Goal: Use online tool/utility: Utilize a website feature to perform a specific function

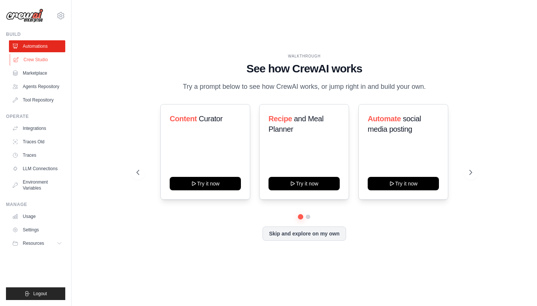
click at [49, 55] on link "Crew Studio" at bounding box center [38, 60] width 56 height 12
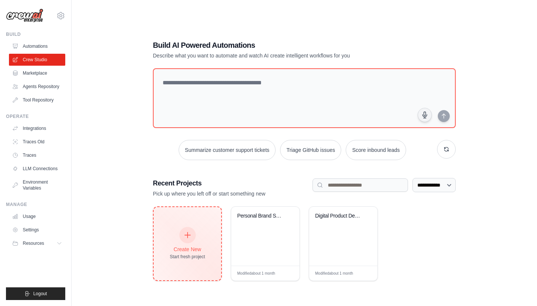
click at [205, 228] on div "Create New Start fresh project" at bounding box center [188, 243] width 68 height 73
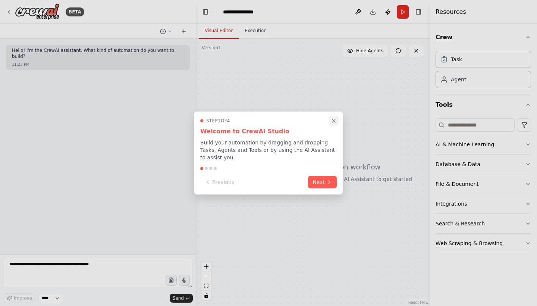
click at [333, 120] on icon "Close walkthrough" at bounding box center [333, 120] width 3 height 3
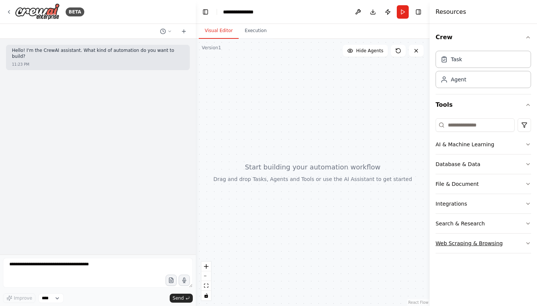
click at [507, 241] on button "Web Scraping & Browsing" at bounding box center [484, 243] width 96 height 19
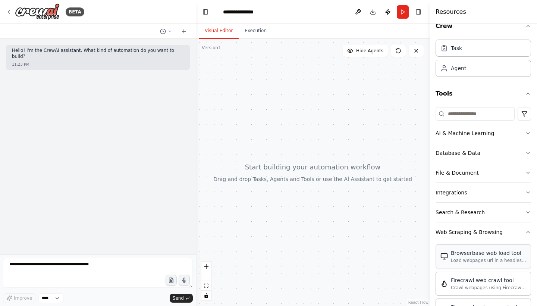
scroll to position [8, 0]
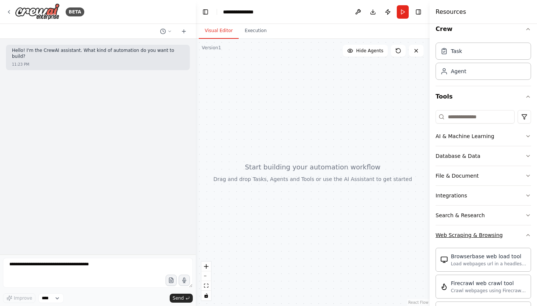
click at [519, 236] on button "Web Scraping & Browsing" at bounding box center [484, 234] width 96 height 19
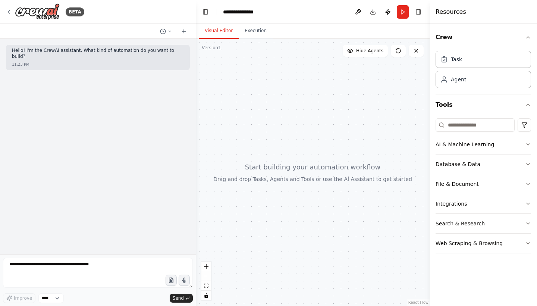
click at [504, 225] on button "Search & Research" at bounding box center [484, 223] width 96 height 19
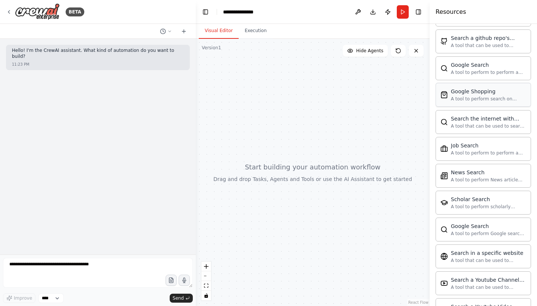
scroll to position [288, 0]
click at [475, 188] on div "Brave Web Search the internet A tool that can be used to search the internet wi…" at bounding box center [484, 134] width 96 height 376
click at [475, 183] on div "News Search A tool to perform News article search with a search_query." at bounding box center [484, 175] width 96 height 24
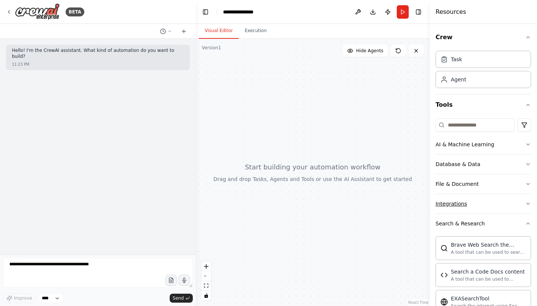
scroll to position [0, 0]
click at [503, 217] on button "Search & Research" at bounding box center [484, 223] width 96 height 19
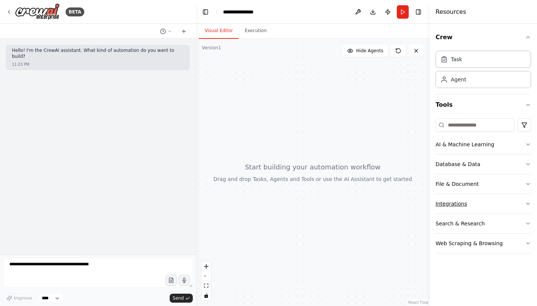
click at [496, 202] on button "Integrations" at bounding box center [484, 203] width 96 height 19
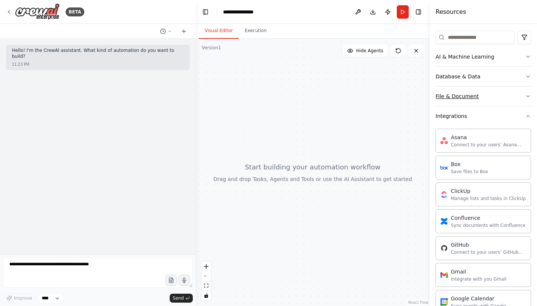
scroll to position [81, 0]
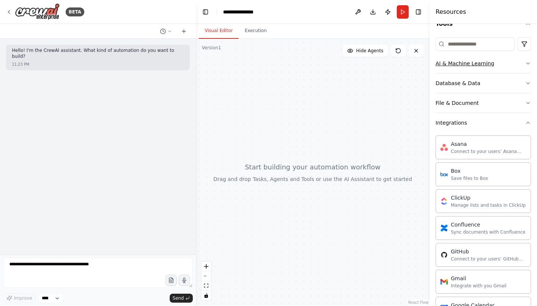
click at [499, 64] on button "AI & Machine Learning" at bounding box center [484, 63] width 96 height 19
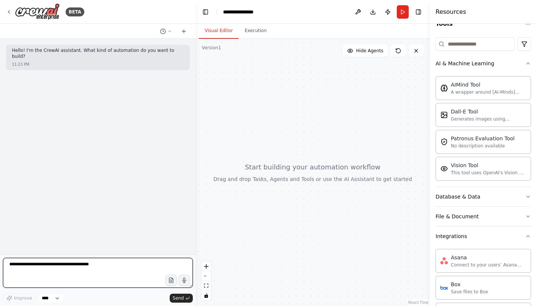
click at [134, 271] on textarea at bounding box center [98, 273] width 190 height 30
type textarea "**********"
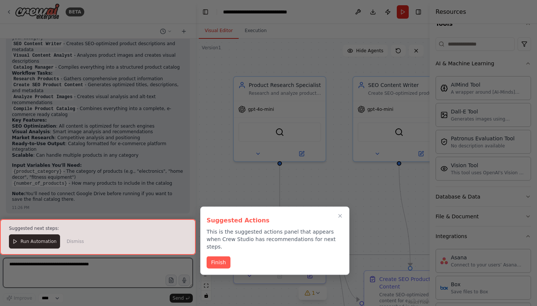
scroll to position [662, 0]
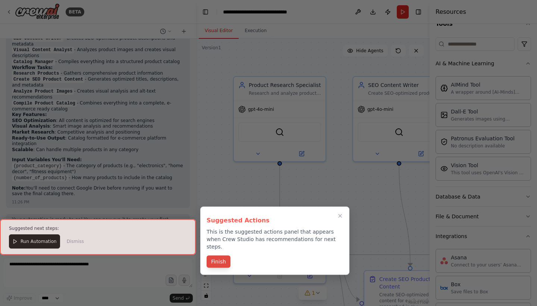
click at [226, 256] on button "Finish" at bounding box center [219, 262] width 24 height 12
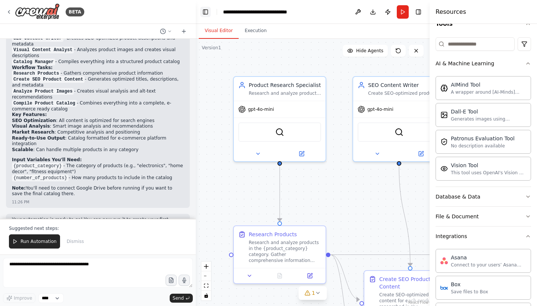
click at [209, 16] on button "Toggle Left Sidebar" at bounding box center [205, 12] width 10 height 10
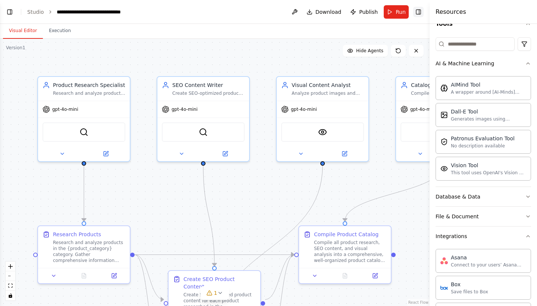
click at [423, 12] on button "Toggle Right Sidebar" at bounding box center [418, 12] width 10 height 10
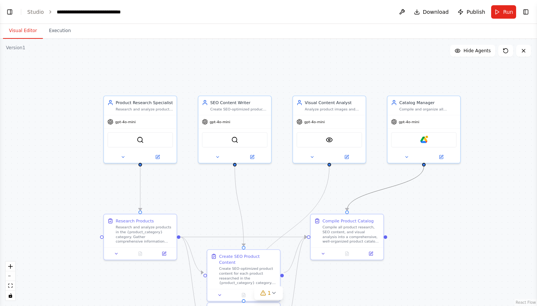
drag, startPoint x: 368, startPoint y: 191, endPoint x: 389, endPoint y: 193, distance: 20.6
click at [388, 192] on div ".deletable-edge-delete-btn { width: 20px; height: 20px; border: 0px solid #ffff…" at bounding box center [268, 172] width 537 height 267
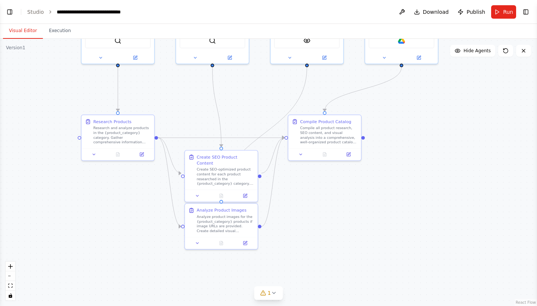
drag, startPoint x: 389, startPoint y: 193, endPoint x: 366, endPoint y: 94, distance: 101.4
click at [366, 94] on div ".deletable-edge-delete-btn { width: 20px; height: 20px; border: 0px solid #ffff…" at bounding box center [268, 172] width 537 height 267
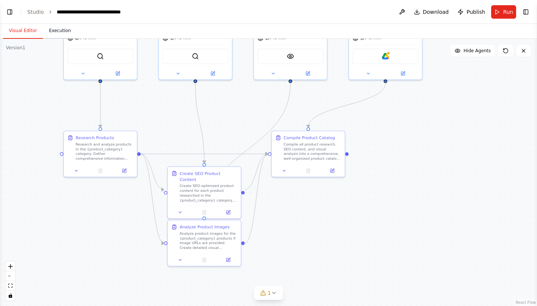
click at [59, 31] on button "Execution" at bounding box center [60, 31] width 34 height 16
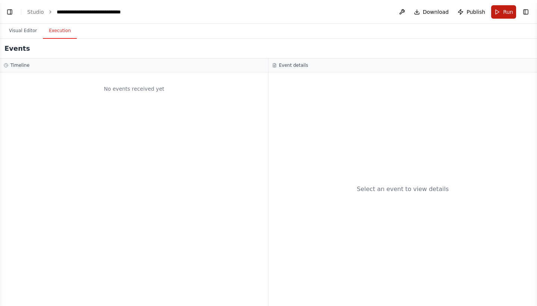
click at [499, 14] on button "Run" at bounding box center [503, 11] width 25 height 13
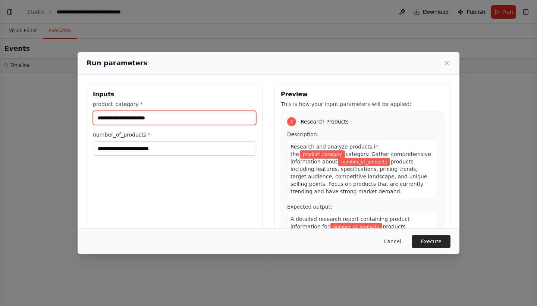
click at [166, 119] on input "product_category *" at bounding box center [174, 118] width 163 height 14
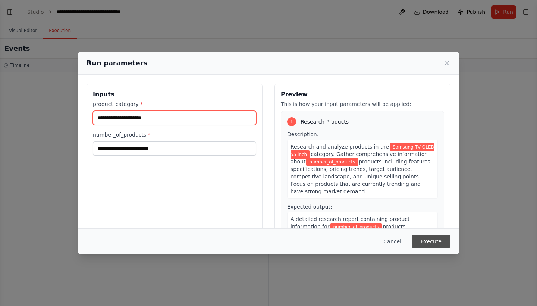
type input "**********"
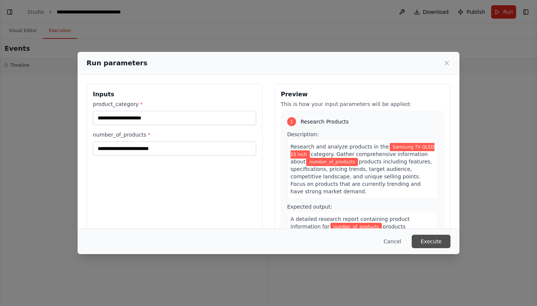
click at [441, 237] on button "Execute" at bounding box center [431, 241] width 39 height 13
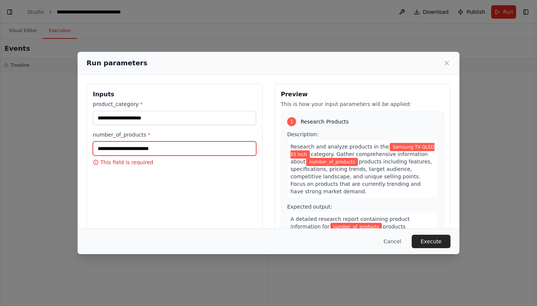
click at [204, 144] on input "number_of_products *" at bounding box center [174, 148] width 163 height 14
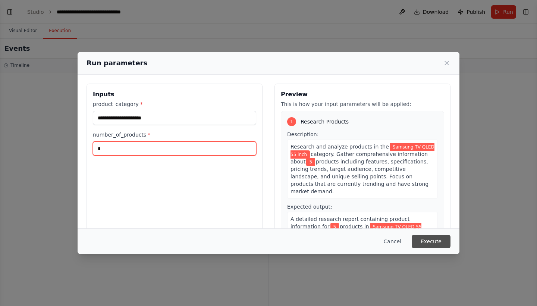
type input "*"
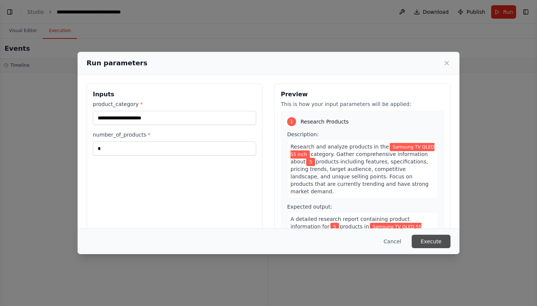
click at [428, 245] on button "Execute" at bounding box center [431, 241] width 39 height 13
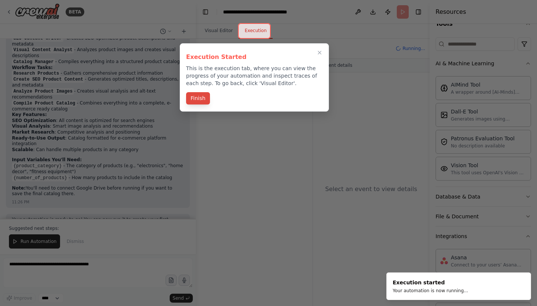
click at [199, 100] on button "Finish" at bounding box center [198, 98] width 24 height 12
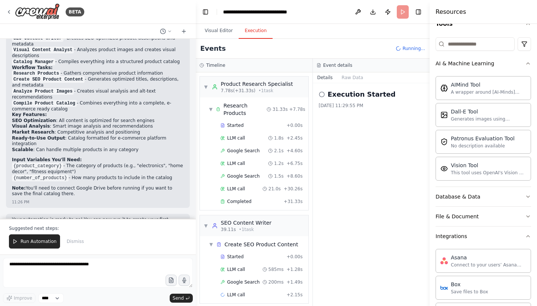
scroll to position [6, 0]
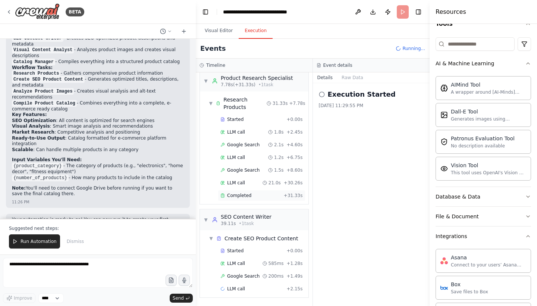
click at [273, 192] on div "Completed + 31.33s" at bounding box center [262, 195] width 88 height 11
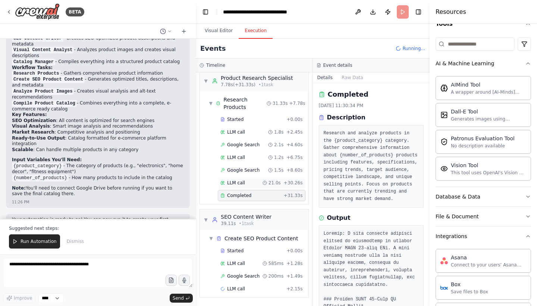
click at [255, 183] on div "LLM call 21.0s + 30.26s" at bounding box center [261, 183] width 82 height 6
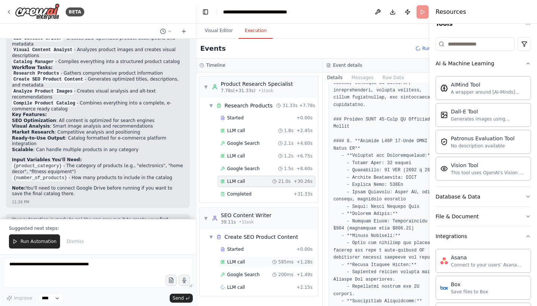
scroll to position [0, 0]
click at [272, 275] on div "200ms" at bounding box center [282, 275] width 21 height 6
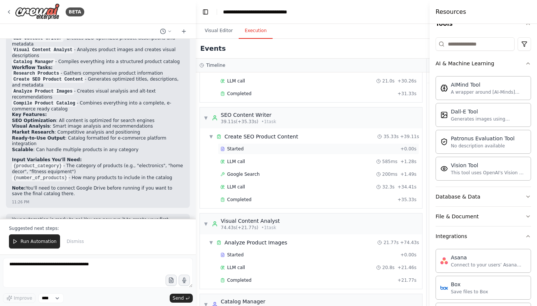
scroll to position [102, 0]
click at [250, 200] on span "Completed" at bounding box center [239, 198] width 24 height 6
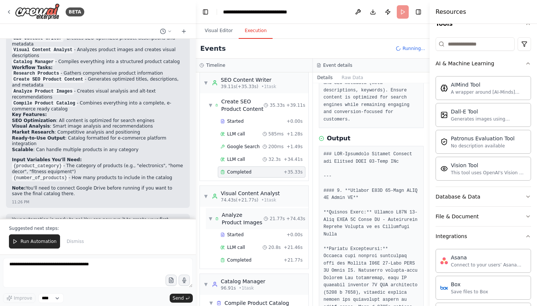
scroll to position [144, 0]
click at [245, 259] on span "Completed" at bounding box center [239, 259] width 24 height 6
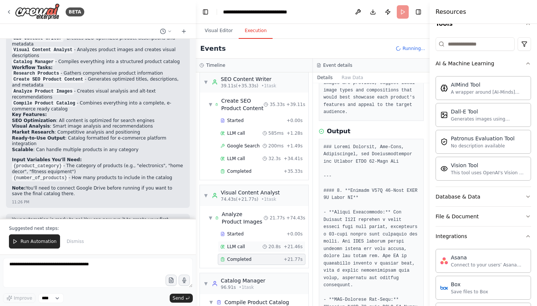
click at [242, 247] on span "LLM call" at bounding box center [236, 247] width 18 height 6
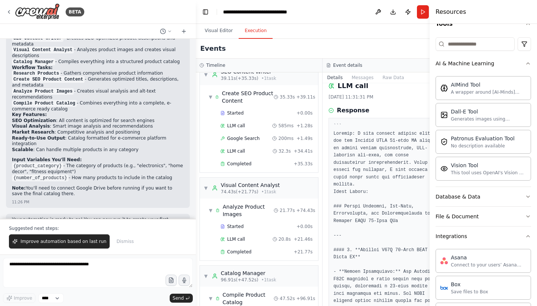
scroll to position [8, 0]
